Goal: Task Accomplishment & Management: Use online tool/utility

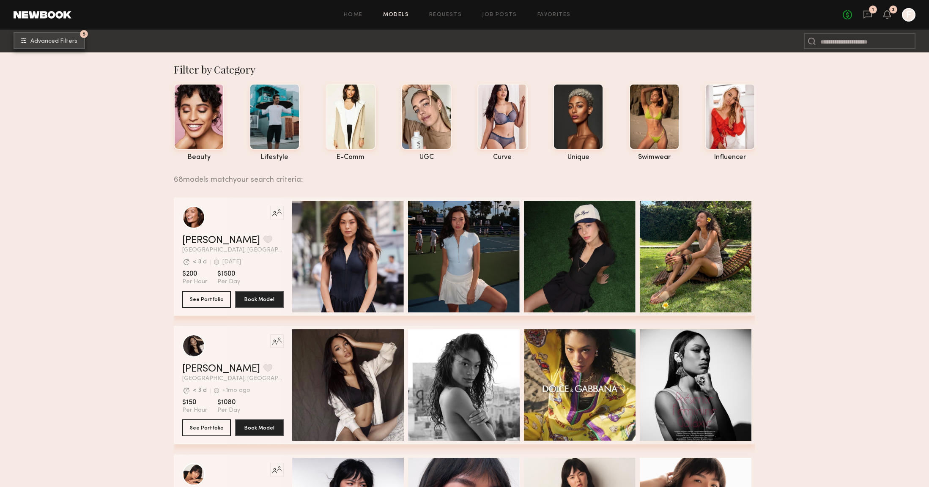
click at [42, 35] on button "5 Advanced Filters" at bounding box center [49, 40] width 71 height 17
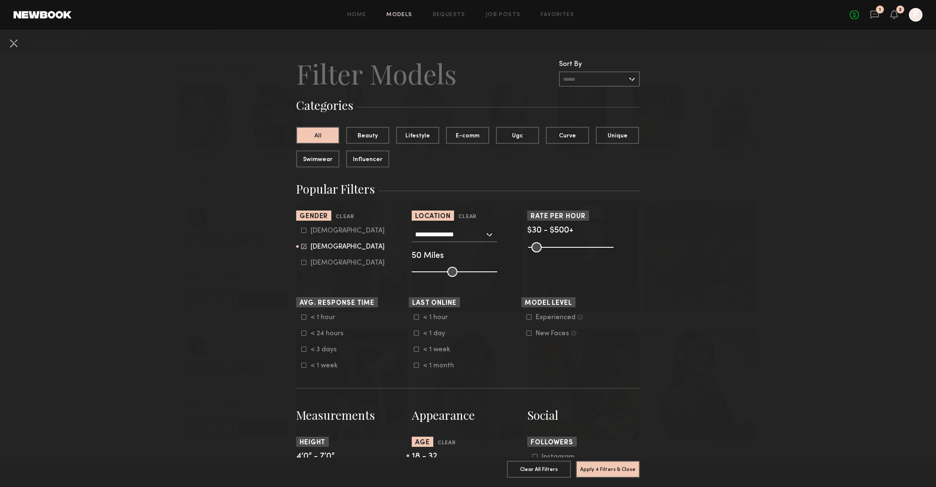
drag, startPoint x: 550, startPoint y: 250, endPoint x: 506, endPoint y: 254, distance: 44.6
type input "**"
click at [528, 252] on input "range" at bounding box center [570, 247] width 85 height 10
click at [595, 468] on button "Apply 4 Filters & Close" at bounding box center [608, 469] width 64 height 17
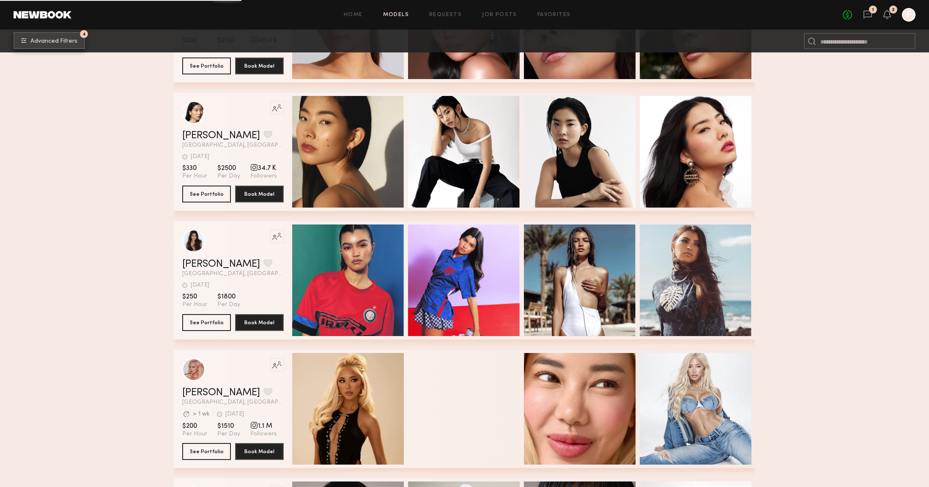
scroll to position [5845, 0]
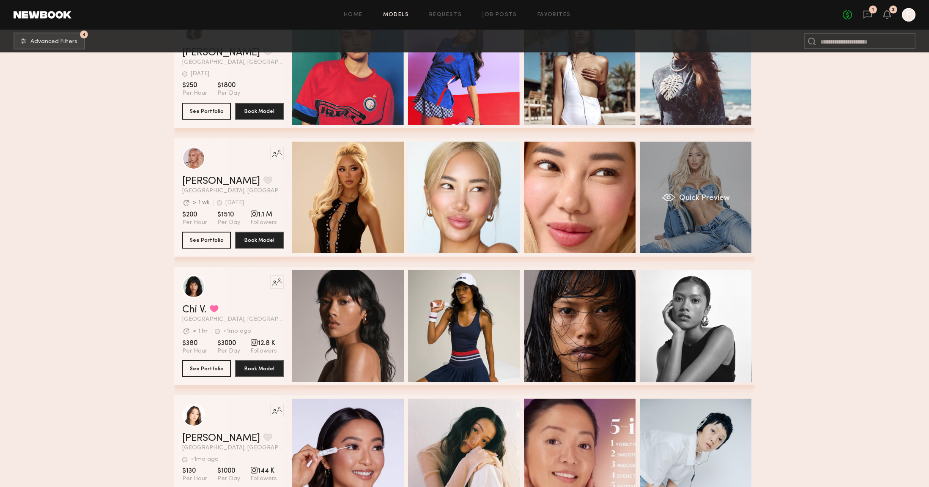
click at [719, 184] on div "Quick Preview" at bounding box center [696, 198] width 112 height 112
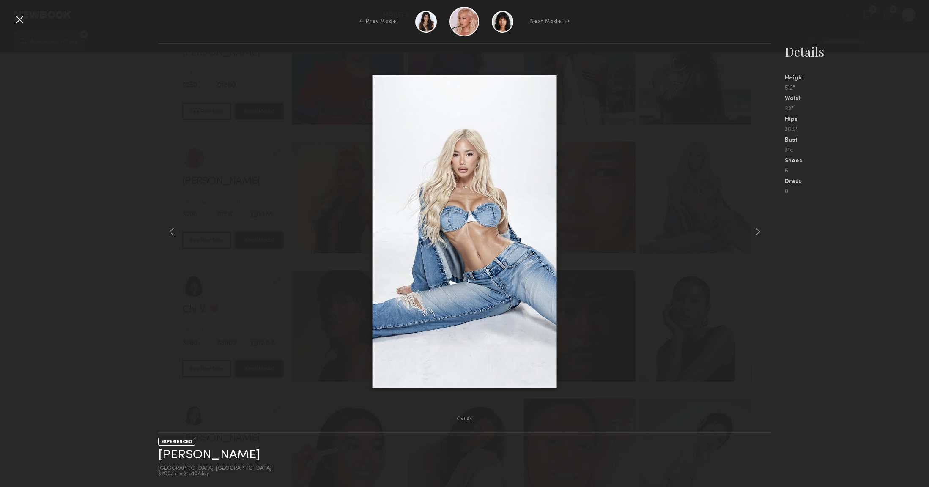
scroll to position [5930, 0]
click at [766, 233] on div at bounding box center [759, 232] width 25 height 348
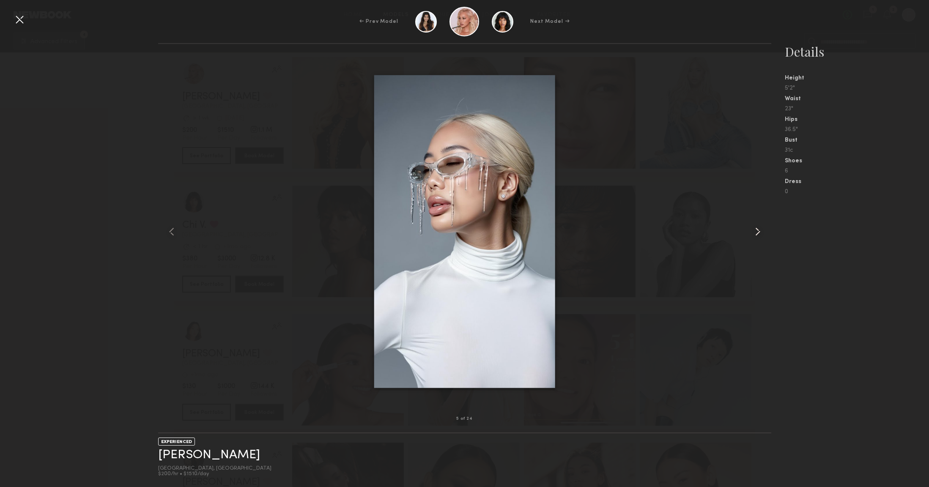
click at [764, 233] on common-icon at bounding box center [758, 232] width 14 height 14
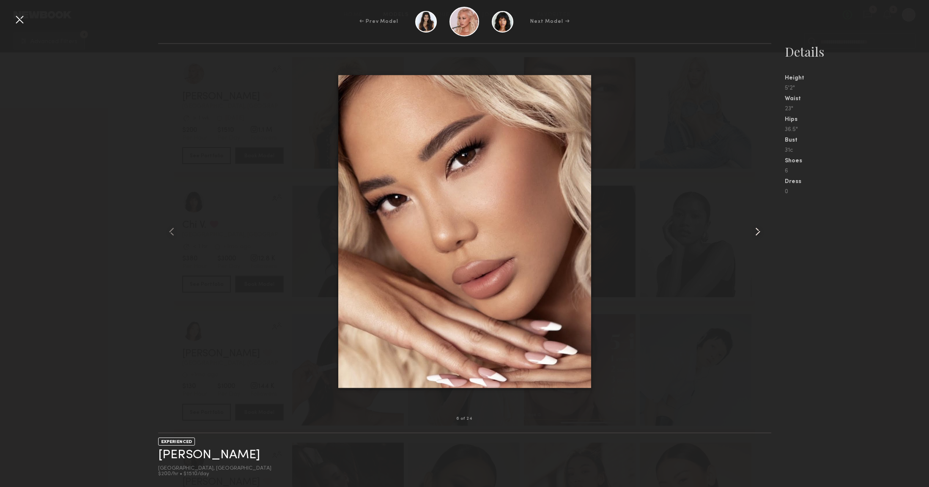
click at [764, 233] on common-icon at bounding box center [758, 232] width 14 height 14
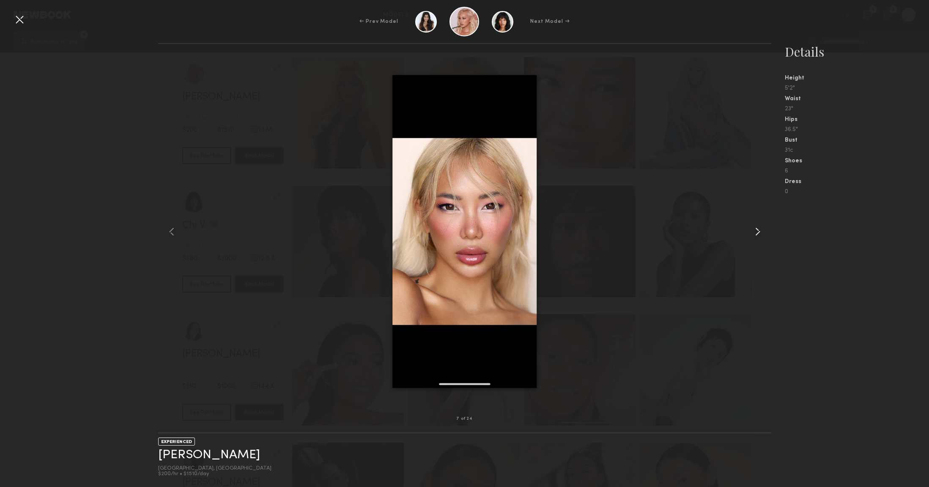
click at [764, 233] on common-icon at bounding box center [758, 232] width 14 height 14
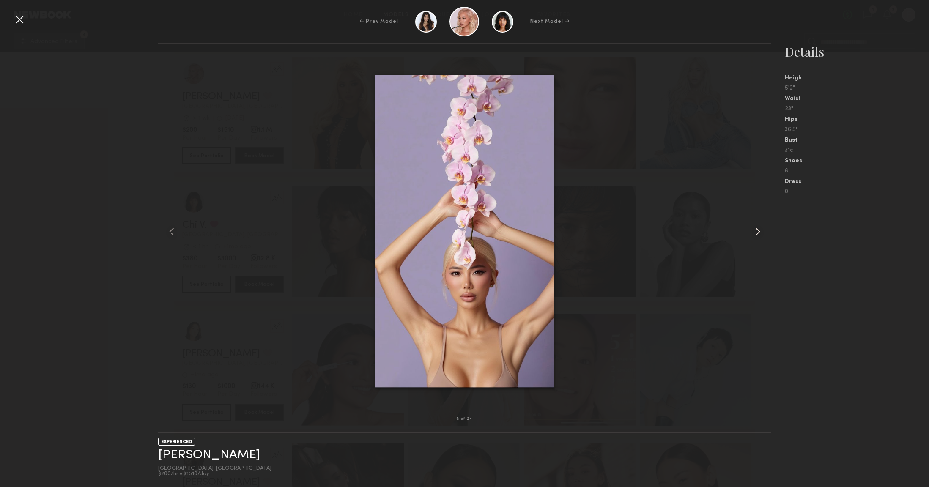
click at [764, 233] on common-icon at bounding box center [758, 232] width 14 height 14
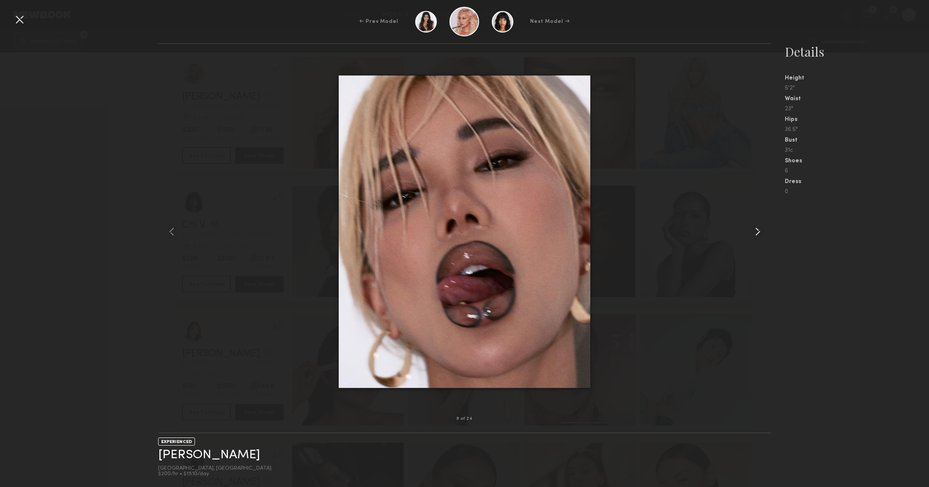
click at [764, 233] on common-icon at bounding box center [758, 232] width 14 height 14
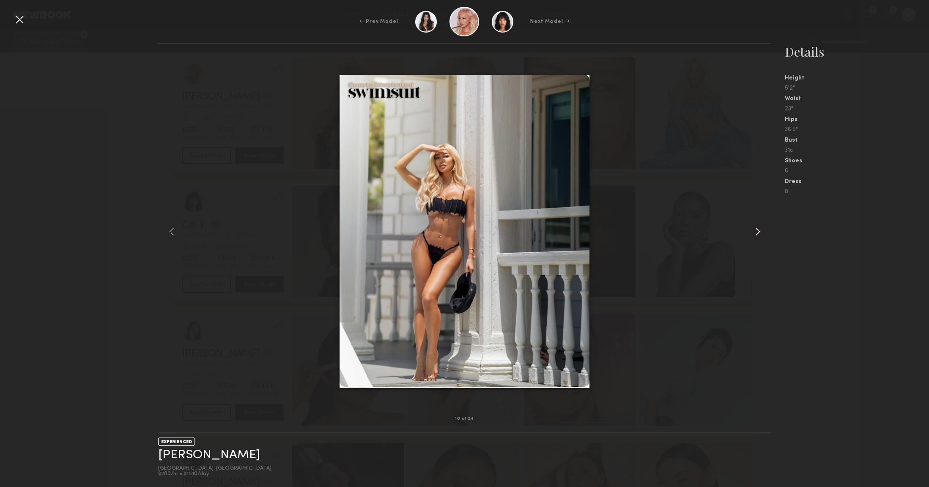
click at [764, 233] on common-icon at bounding box center [758, 232] width 14 height 14
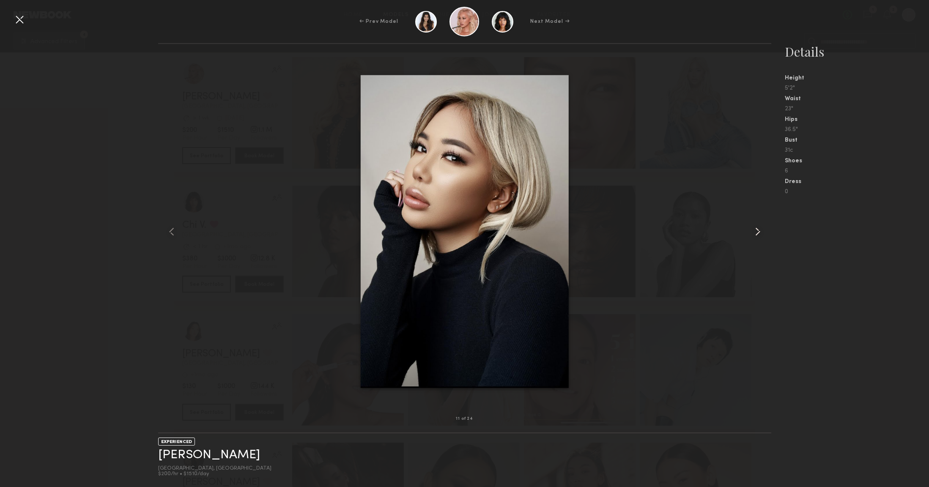
click at [764, 233] on common-icon at bounding box center [758, 232] width 14 height 14
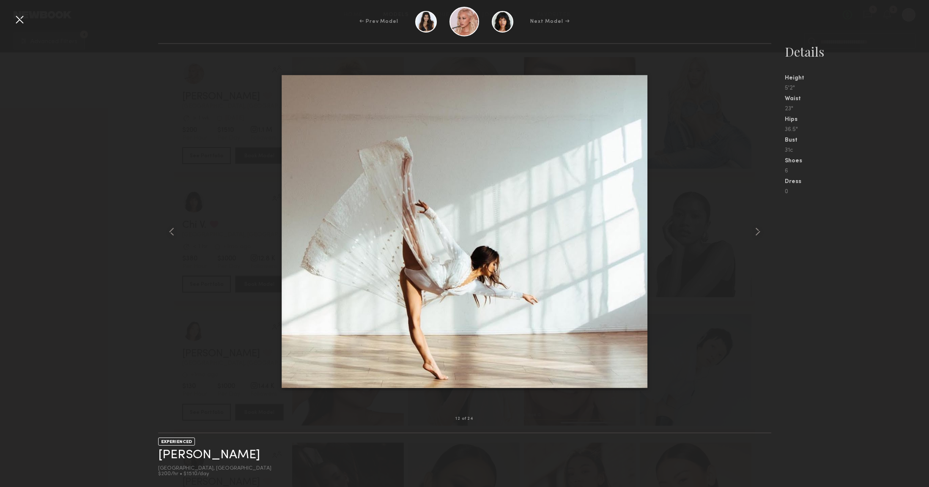
click at [19, 16] on div at bounding box center [20, 20] width 14 height 14
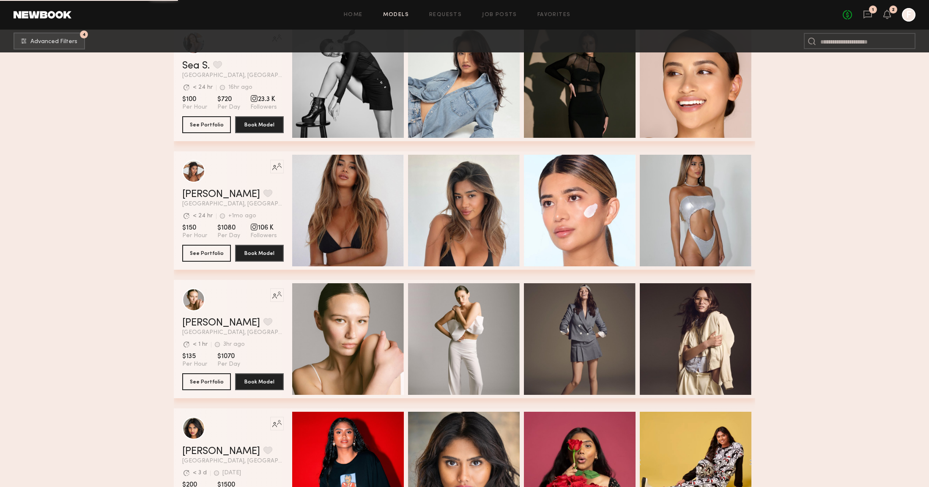
scroll to position [10008, 0]
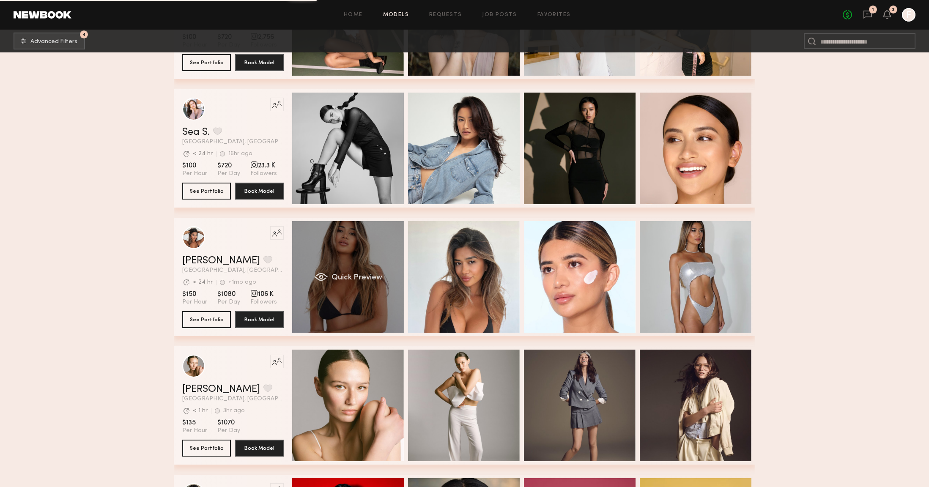
click at [324, 242] on div "Quick Preview" at bounding box center [348, 277] width 112 height 112
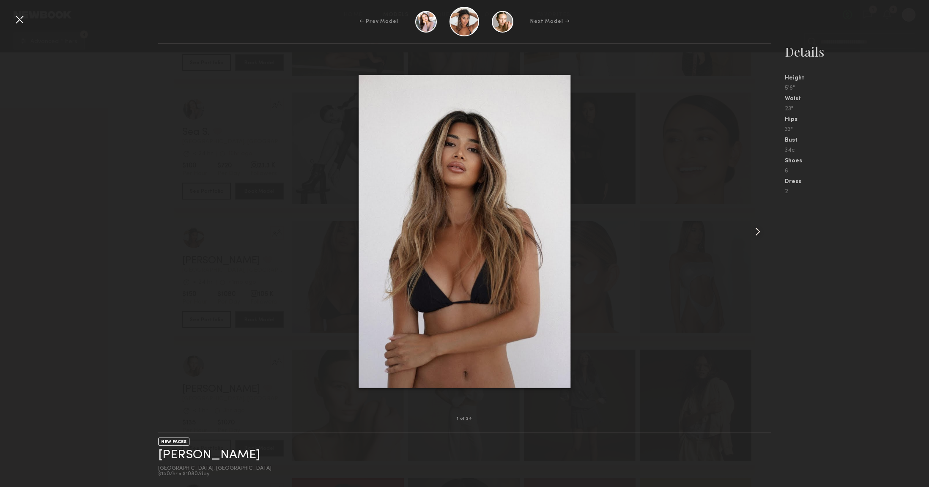
click at [756, 230] on common-icon at bounding box center [758, 232] width 14 height 14
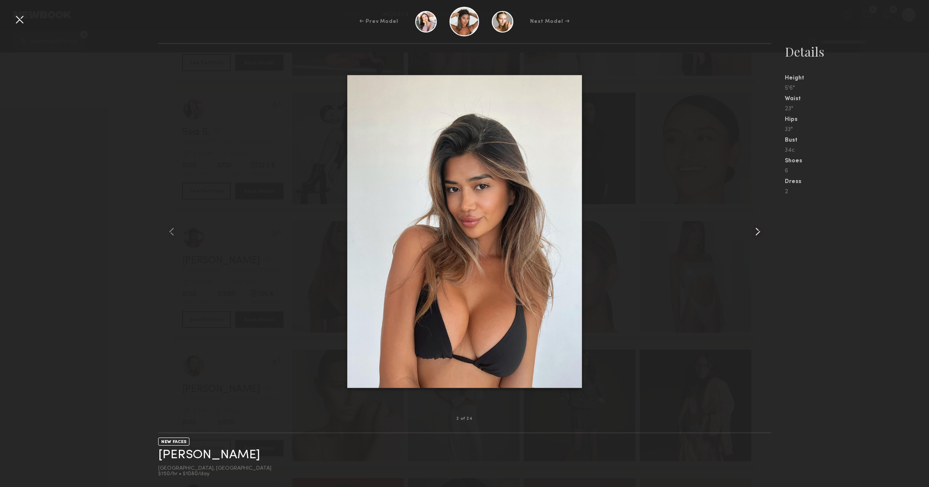
click at [756, 230] on common-icon at bounding box center [758, 232] width 14 height 14
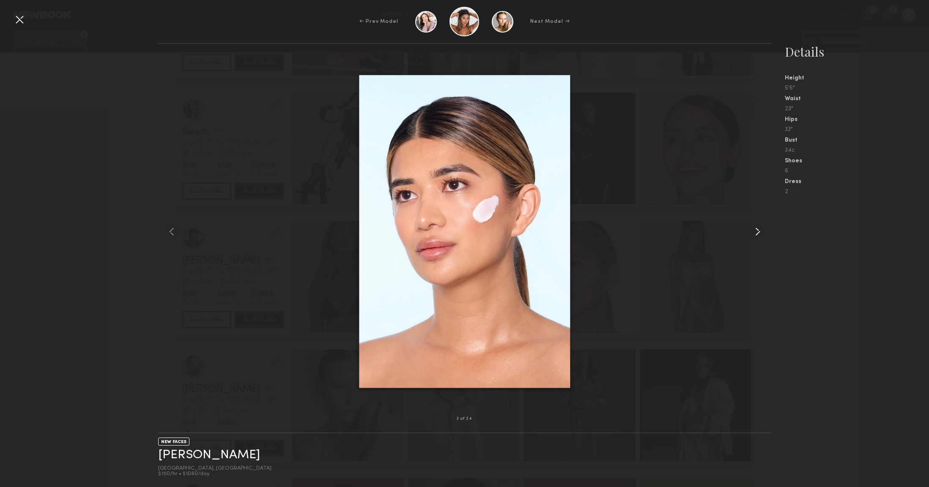
click at [756, 230] on common-icon at bounding box center [758, 232] width 14 height 14
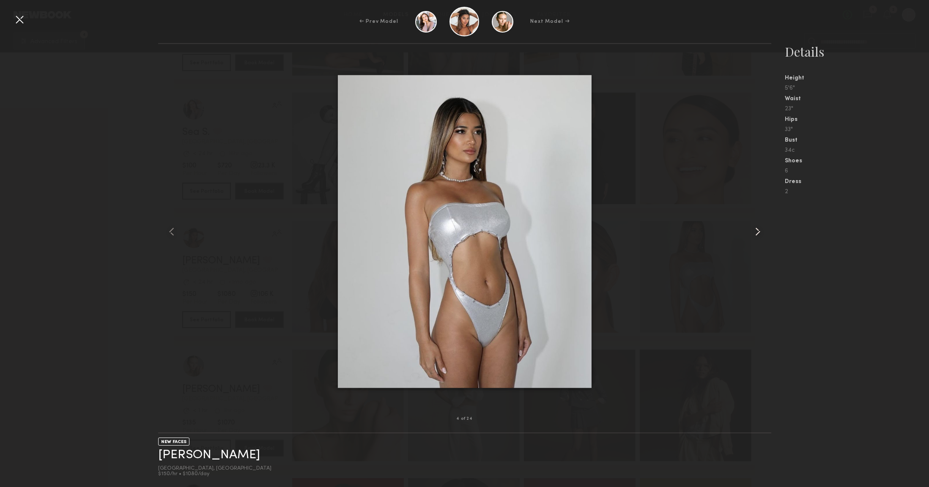
click at [756, 230] on common-icon at bounding box center [758, 232] width 14 height 14
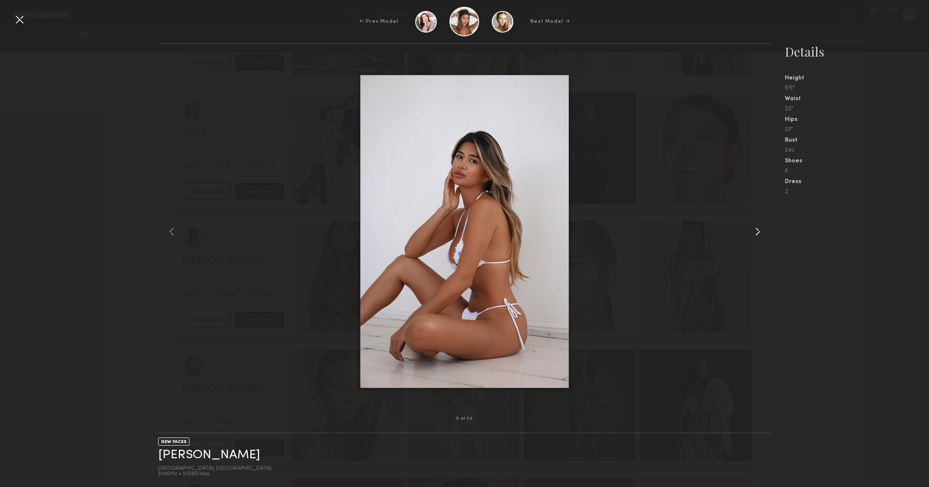
click at [756, 230] on common-icon at bounding box center [758, 232] width 14 height 14
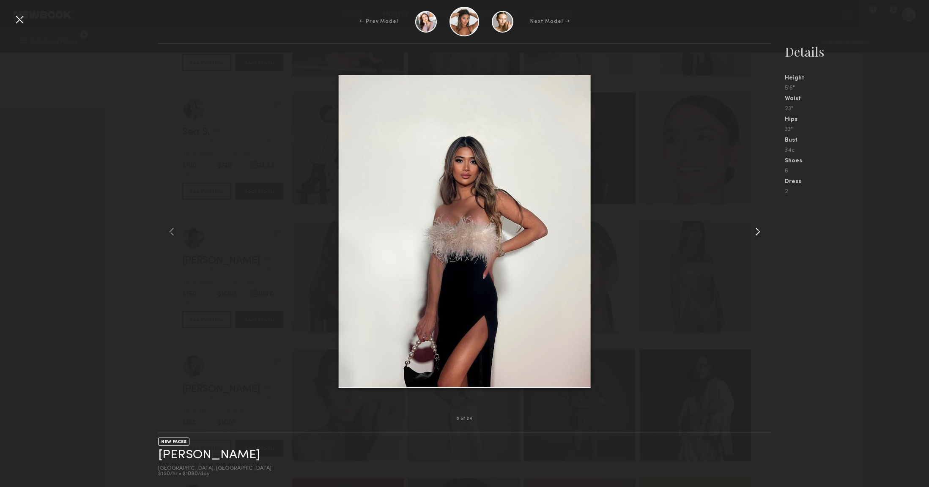
click at [756, 230] on common-icon at bounding box center [758, 232] width 14 height 14
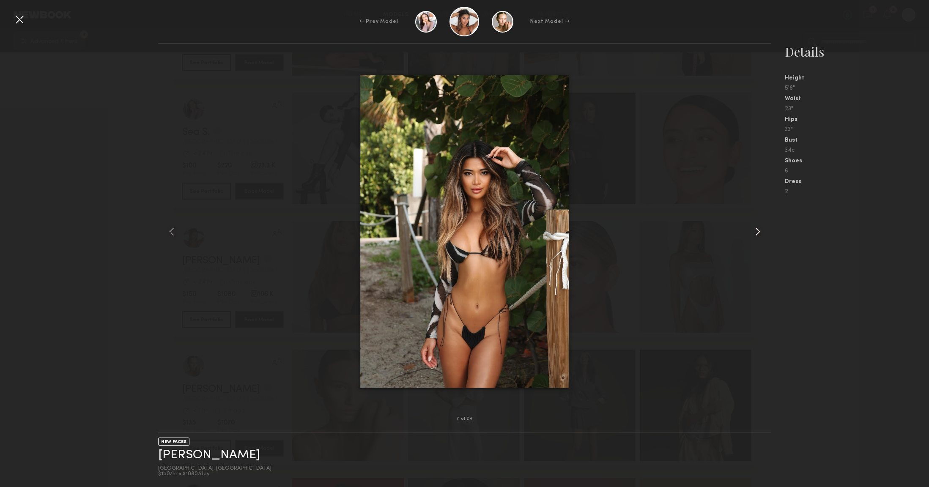
click at [756, 230] on common-icon at bounding box center [758, 232] width 14 height 14
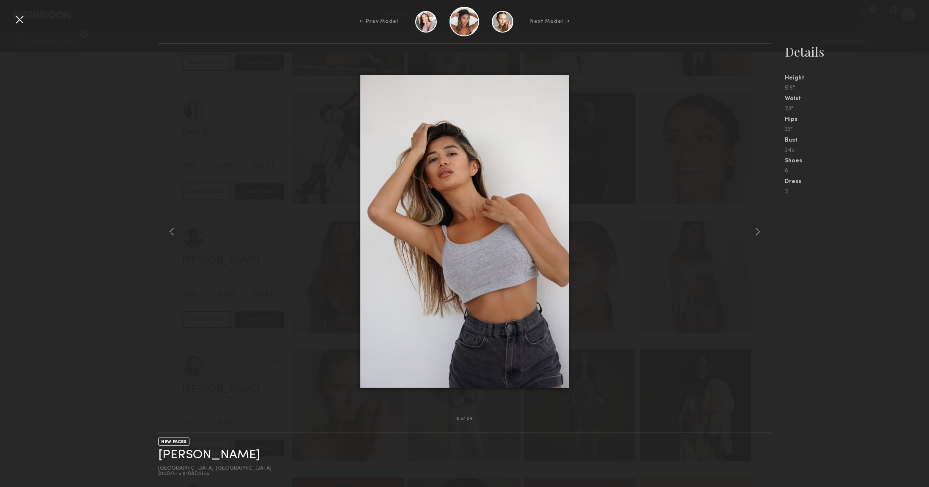
click at [12, 21] on div "← Prev Model Next Model →" at bounding box center [464, 22] width 929 height 30
click at [22, 19] on div at bounding box center [20, 20] width 14 height 14
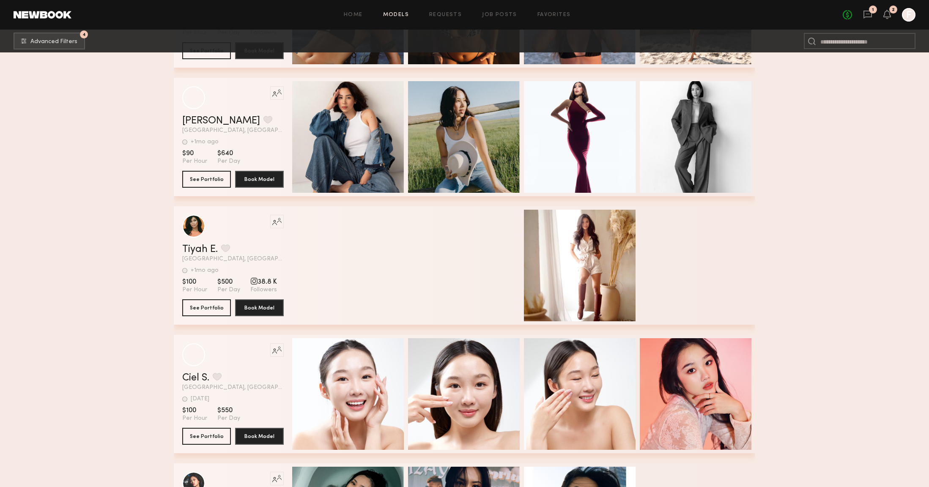
scroll to position [14468, 0]
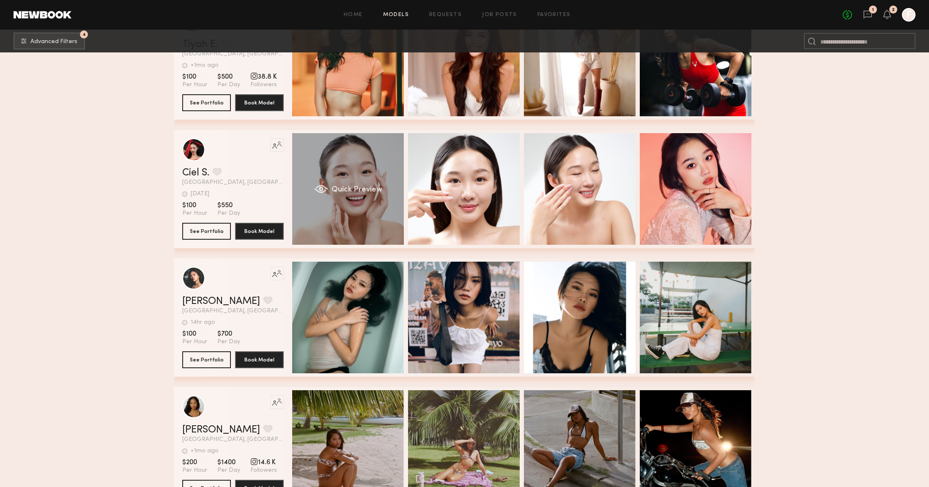
click at [386, 176] on div "Quick Preview" at bounding box center [348, 189] width 112 height 112
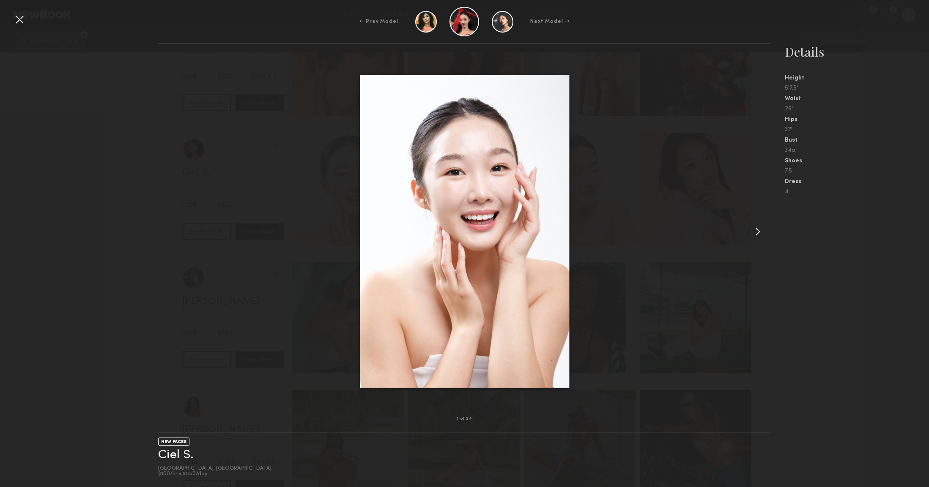
click at [754, 232] on common-icon at bounding box center [758, 232] width 14 height 14
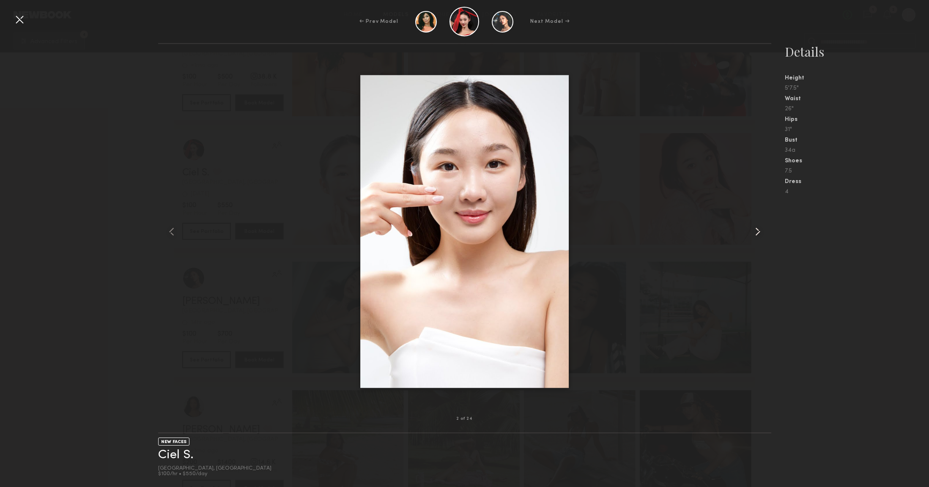
click at [760, 233] on common-icon at bounding box center [758, 232] width 14 height 14
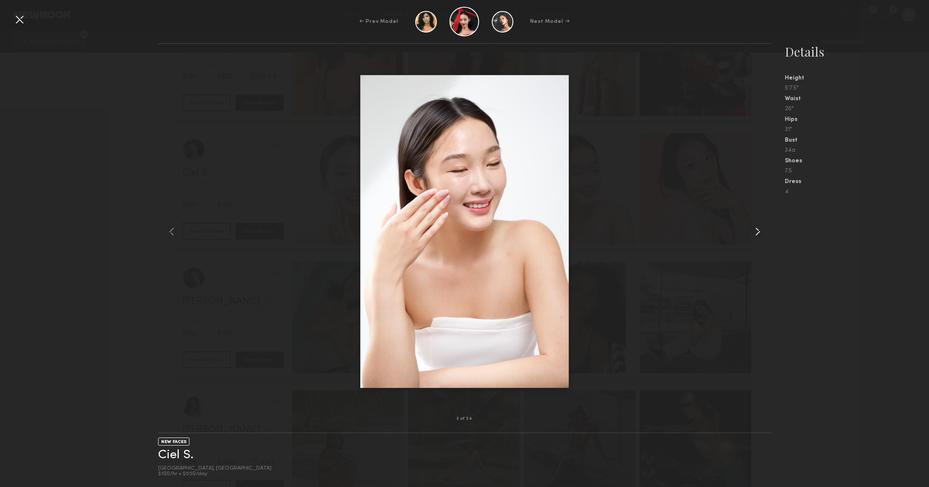
click at [760, 233] on common-icon at bounding box center [758, 232] width 14 height 14
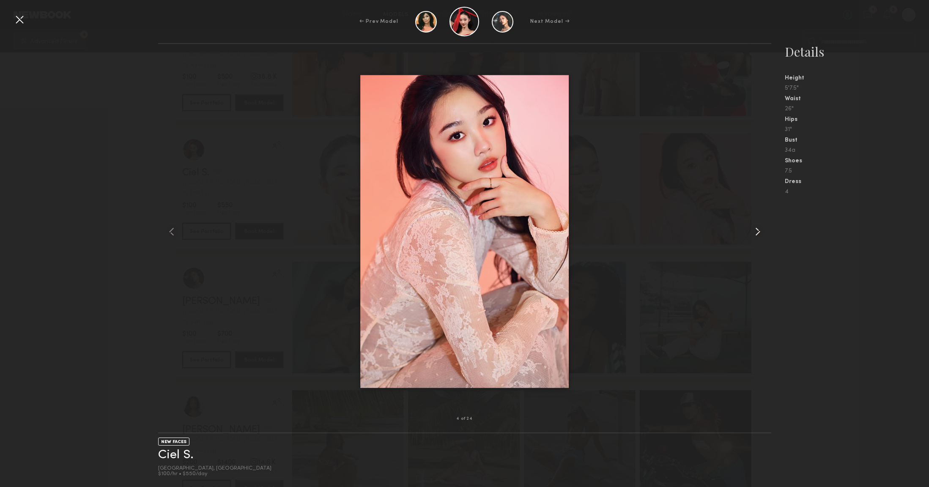
click at [760, 233] on common-icon at bounding box center [758, 232] width 14 height 14
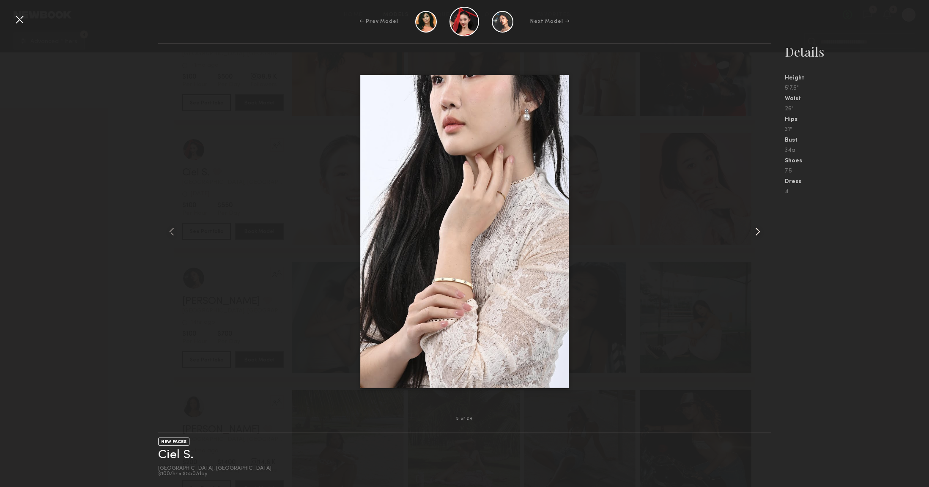
click at [760, 233] on common-icon at bounding box center [758, 232] width 14 height 14
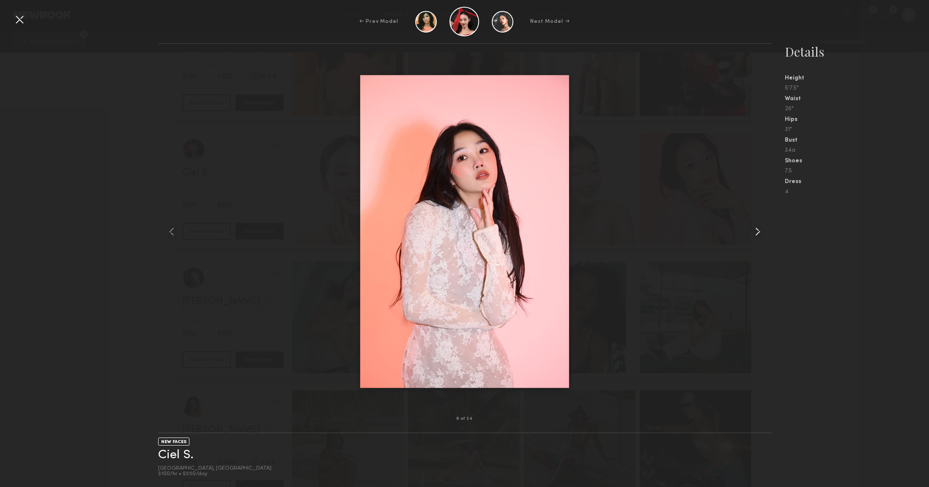
click at [760, 233] on common-icon at bounding box center [758, 232] width 14 height 14
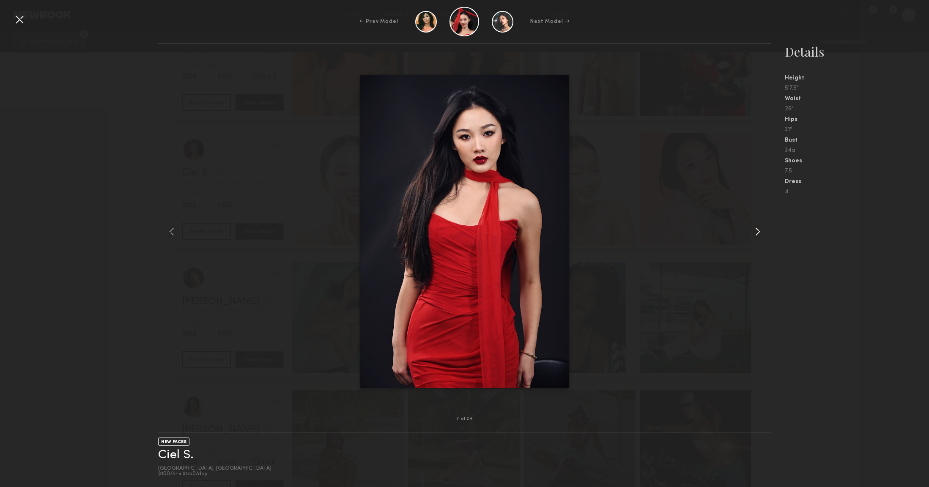
click at [760, 233] on common-icon at bounding box center [758, 232] width 14 height 14
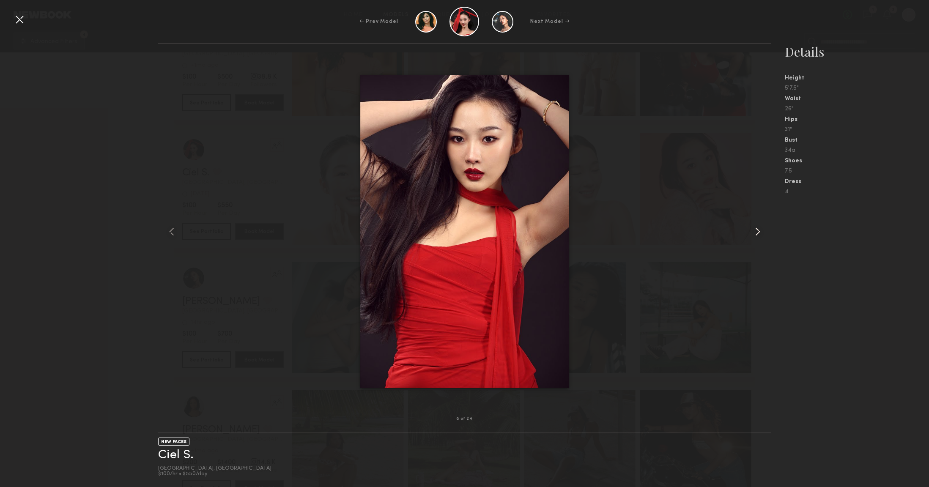
click at [760, 233] on common-icon at bounding box center [758, 232] width 14 height 14
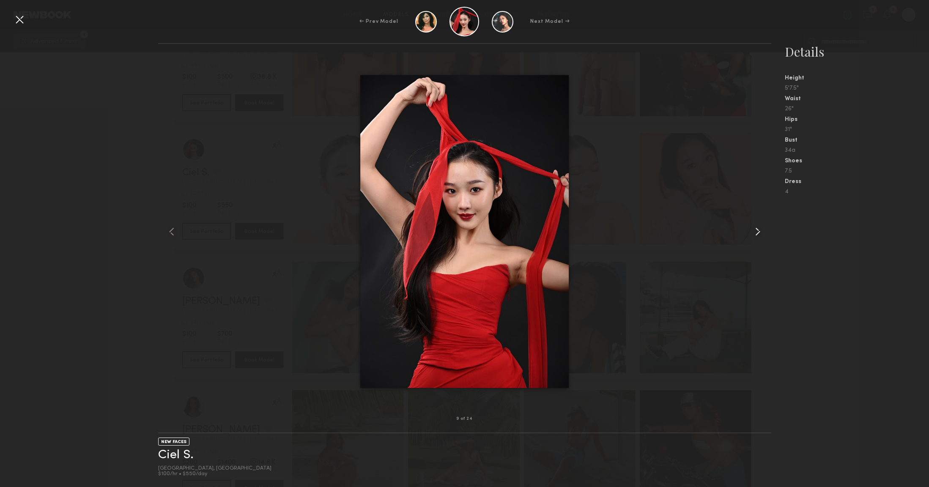
click at [760, 233] on common-icon at bounding box center [758, 232] width 14 height 14
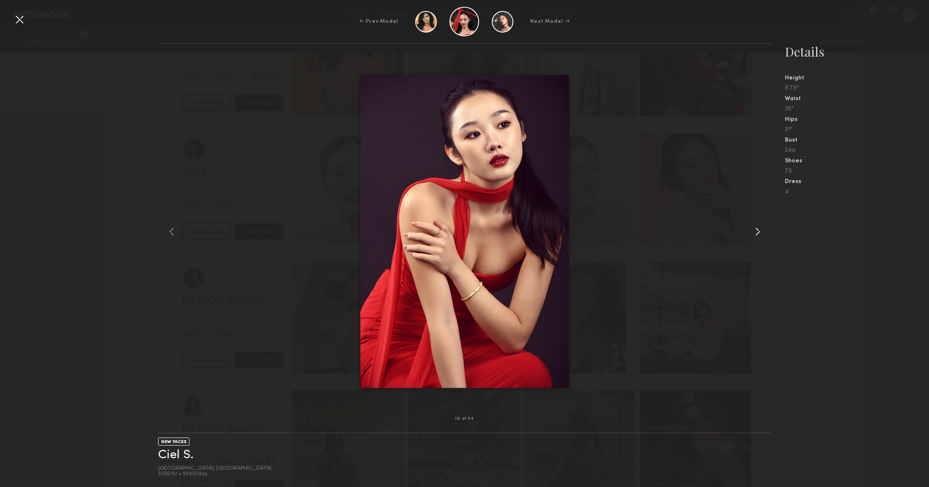
click at [760, 233] on common-icon at bounding box center [758, 232] width 14 height 14
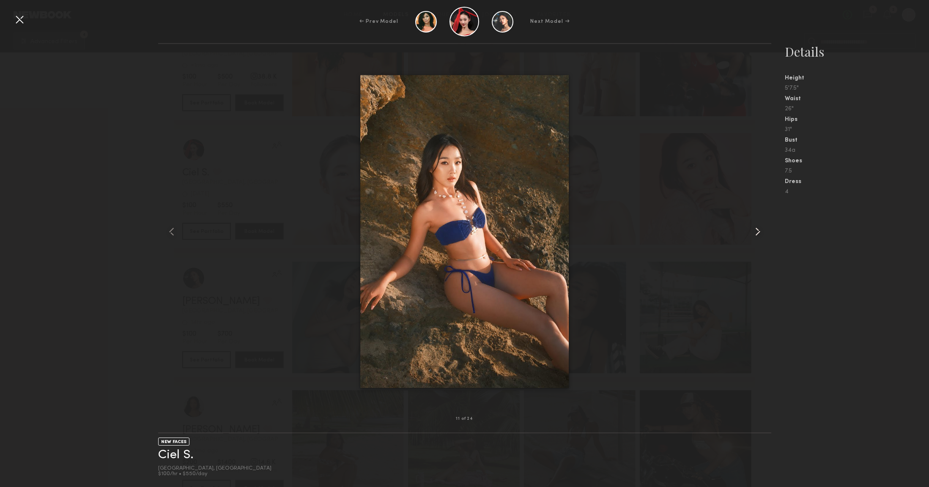
click at [760, 233] on common-icon at bounding box center [758, 232] width 14 height 14
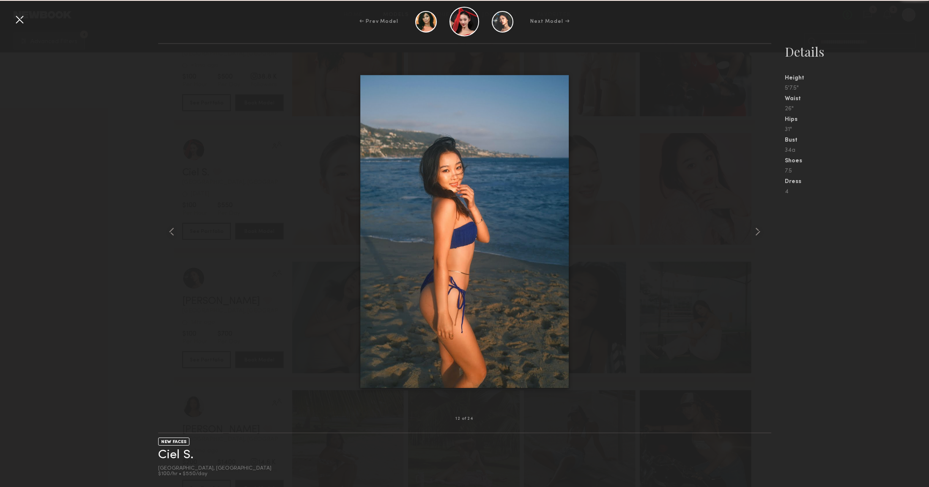
click at [853, 282] on nb-gallery-model-stats "Details Height 5'7.5" Waist 26" Hips 31" Bust 34a Shoes 7.5 Dress 4" at bounding box center [850, 265] width 158 height 444
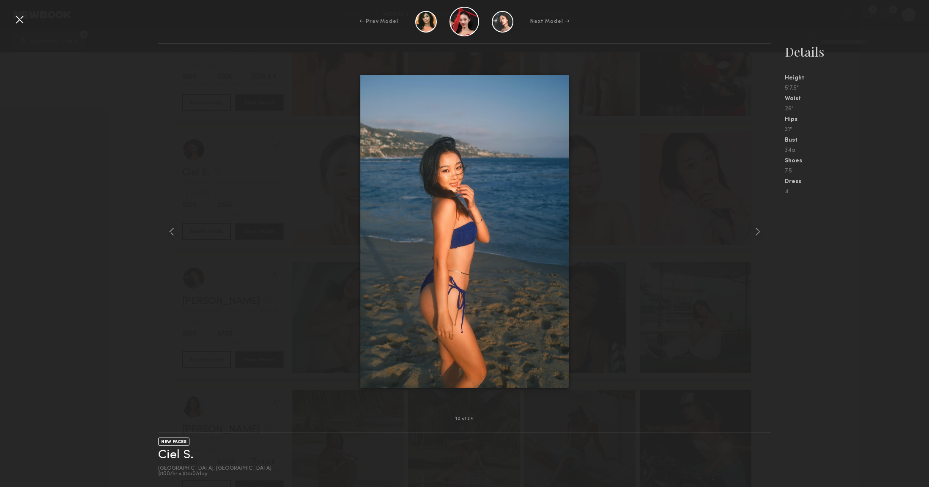
click at [25, 20] on div at bounding box center [20, 20] width 14 height 14
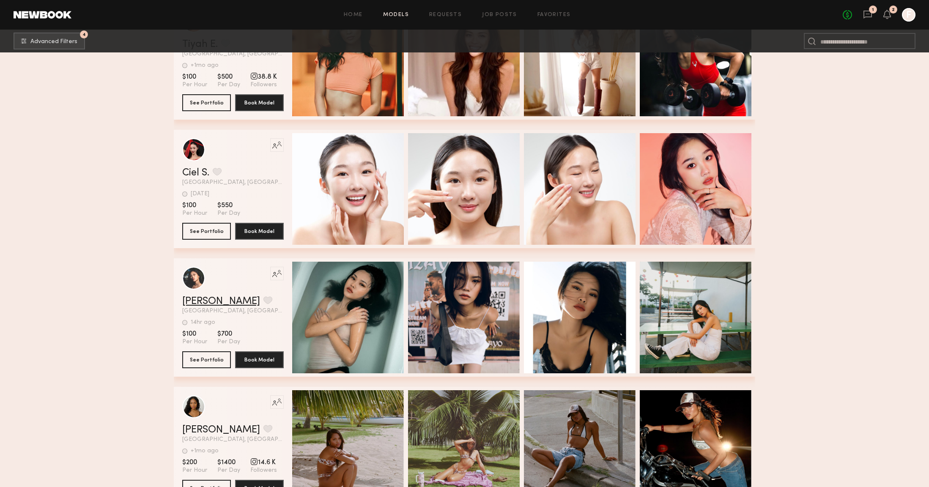
drag, startPoint x: 340, startPoint y: 287, endPoint x: 192, endPoint y: 303, distance: 148.9
click at [192, 303] on link "[PERSON_NAME]" at bounding box center [221, 301] width 78 height 10
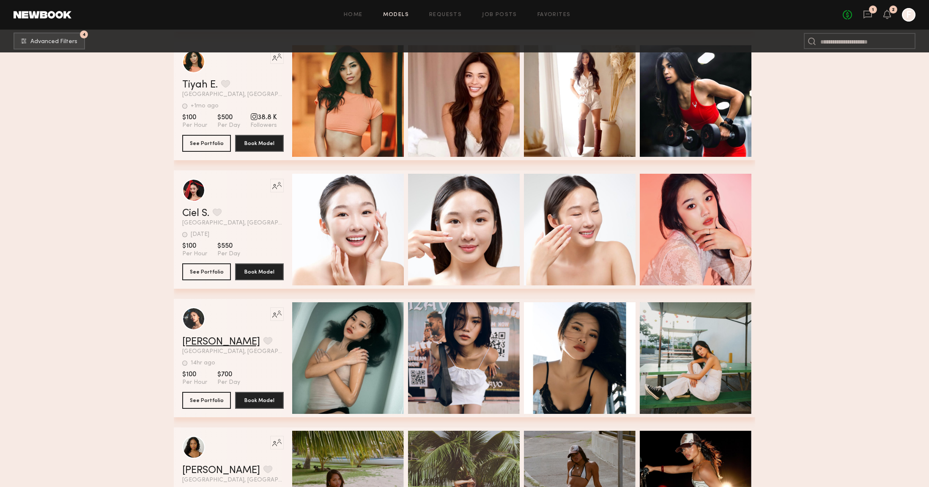
scroll to position [14425, 0]
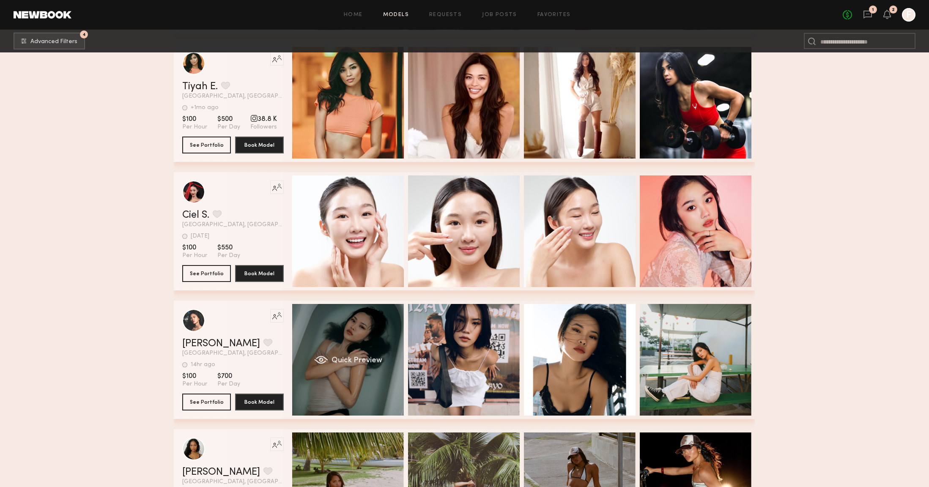
click at [353, 368] on div "Quick Preview" at bounding box center [348, 360] width 112 height 112
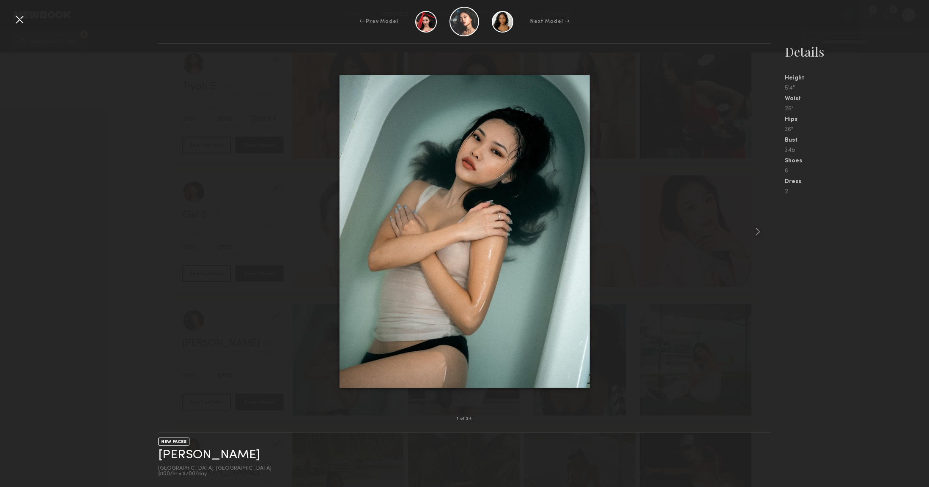
click at [21, 24] on div at bounding box center [20, 20] width 14 height 14
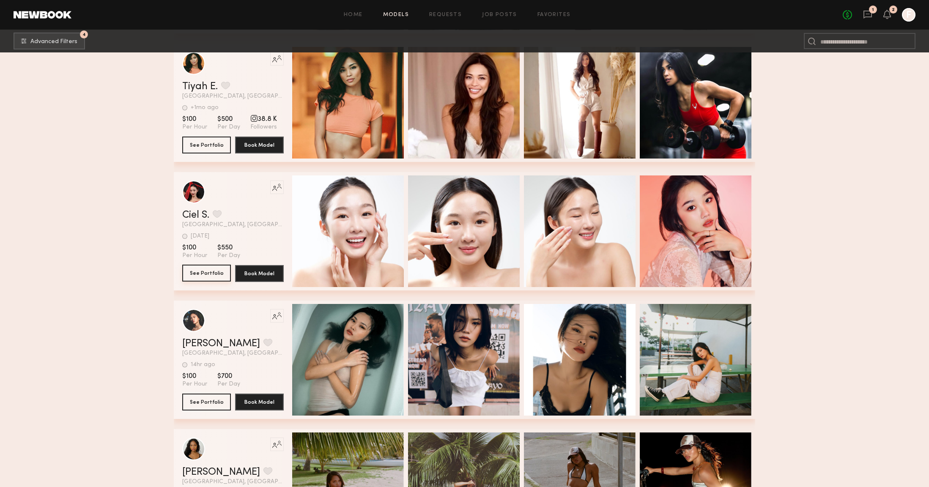
click at [193, 278] on button "See Portfolio" at bounding box center [206, 273] width 49 height 17
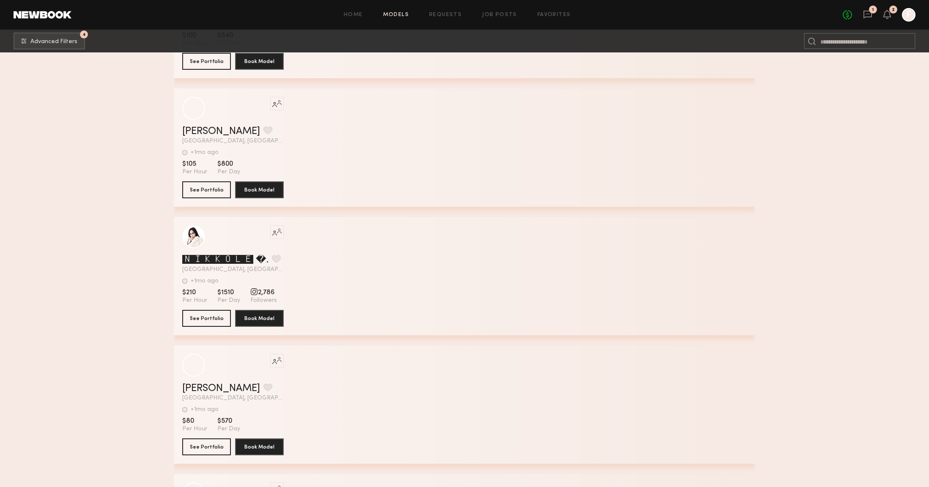
scroll to position [21410, 0]
